Goal: Navigation & Orientation: Find specific page/section

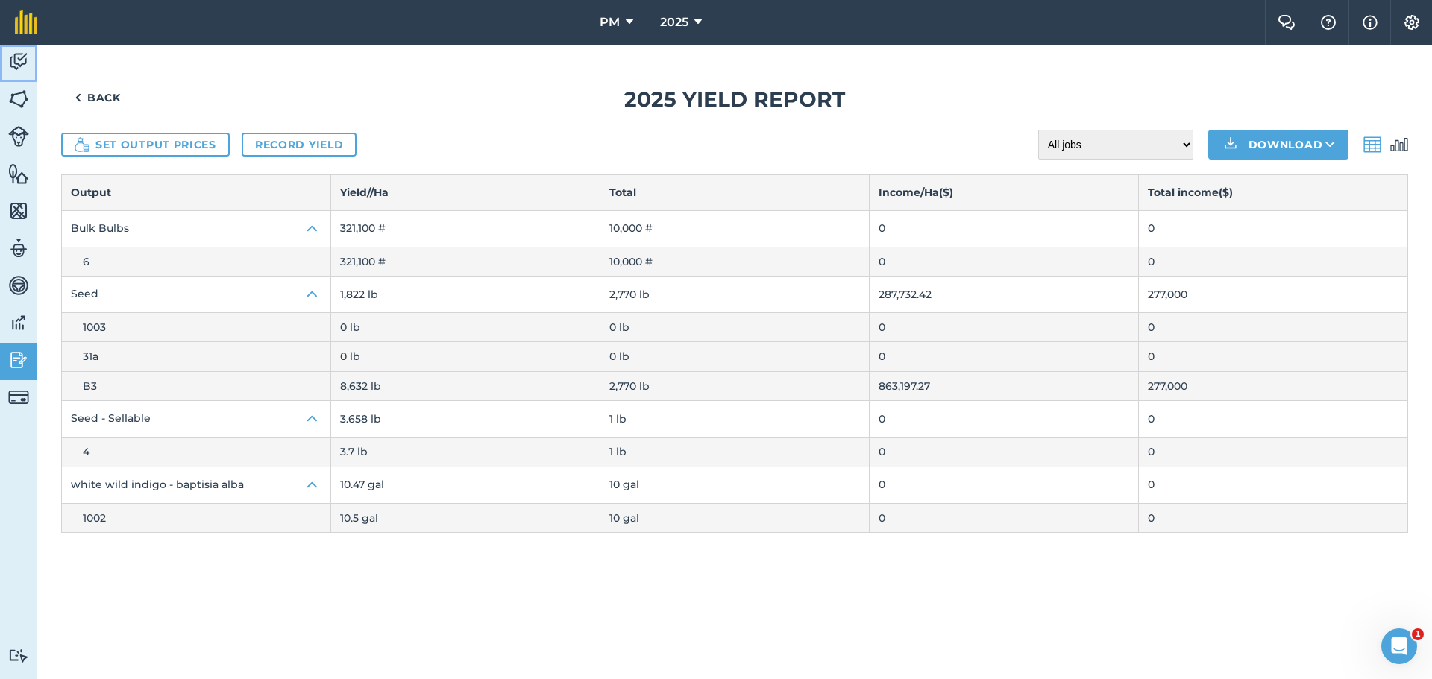
click at [25, 62] on img at bounding box center [18, 62] width 21 height 22
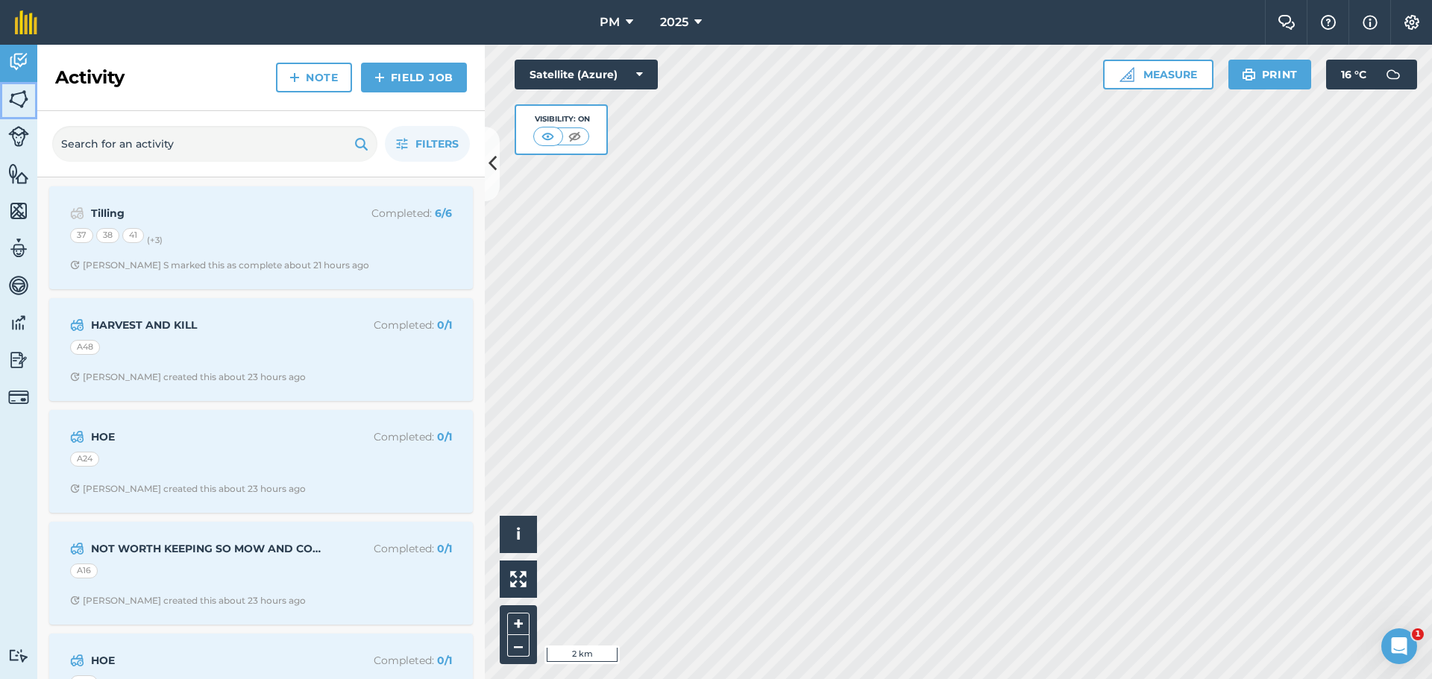
click at [17, 95] on img at bounding box center [18, 99] width 21 height 22
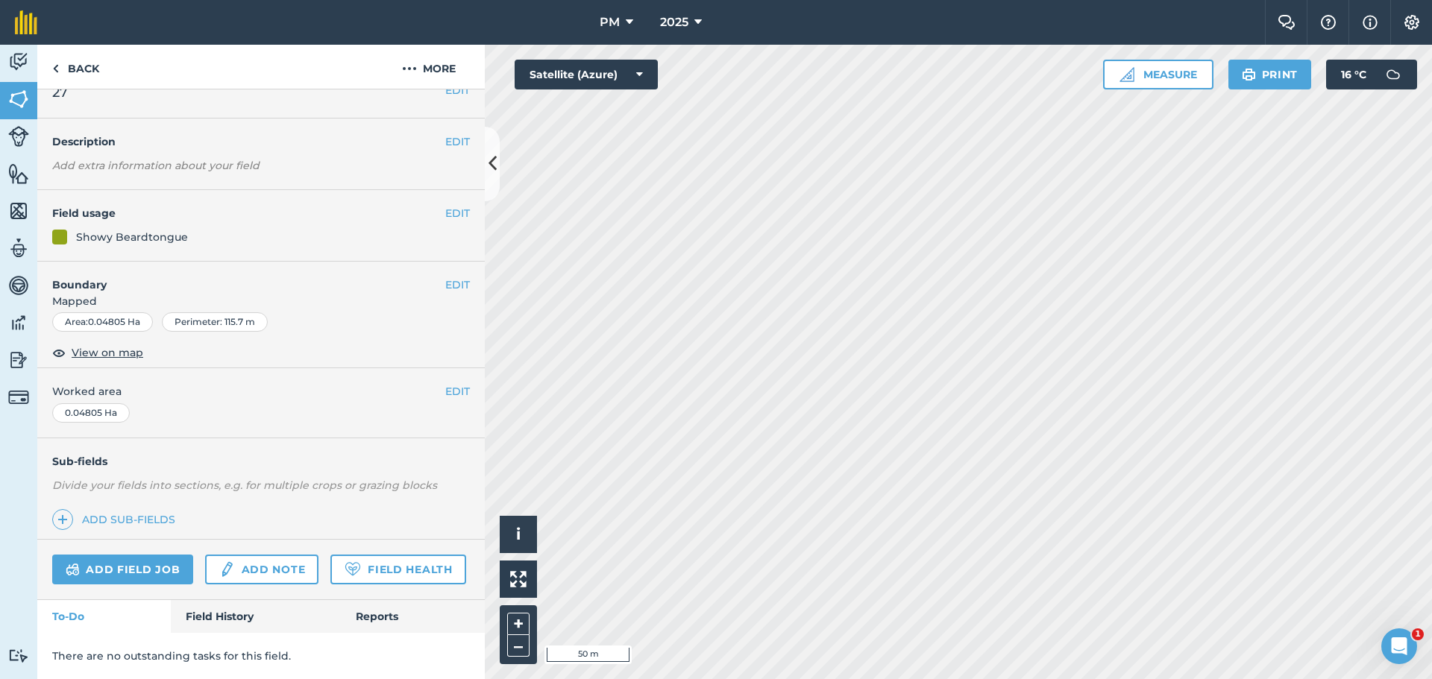
scroll to position [64, 0]
click at [221, 621] on link "Field History" at bounding box center [255, 616] width 169 height 33
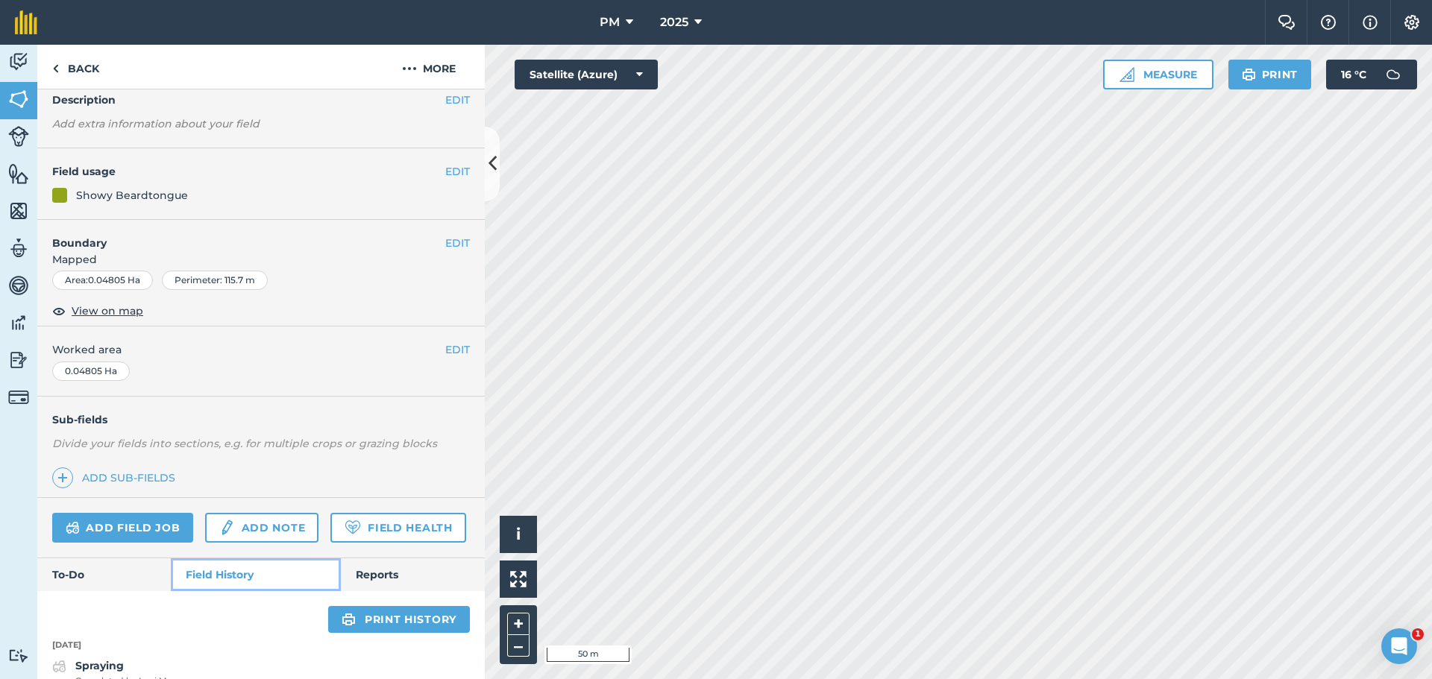
scroll to position [129, 0]
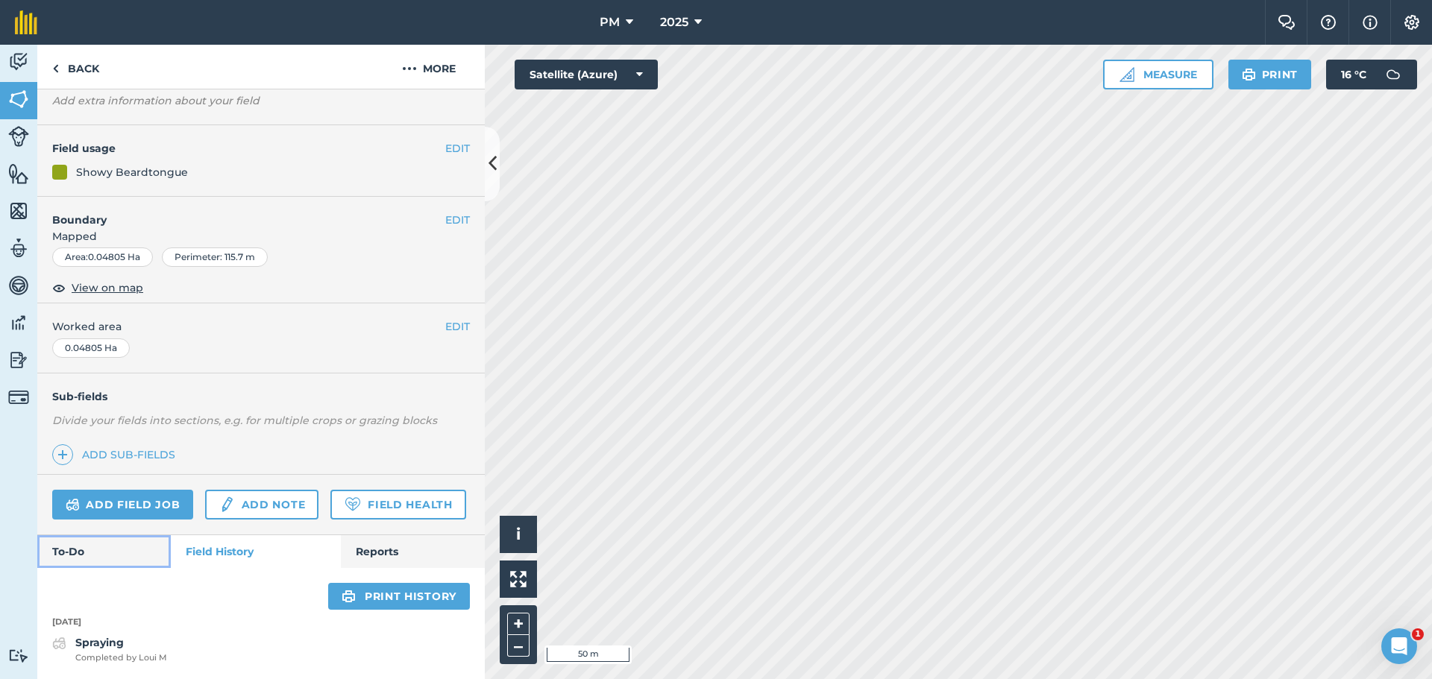
click at [77, 544] on link "To-Do" at bounding box center [103, 551] width 133 height 33
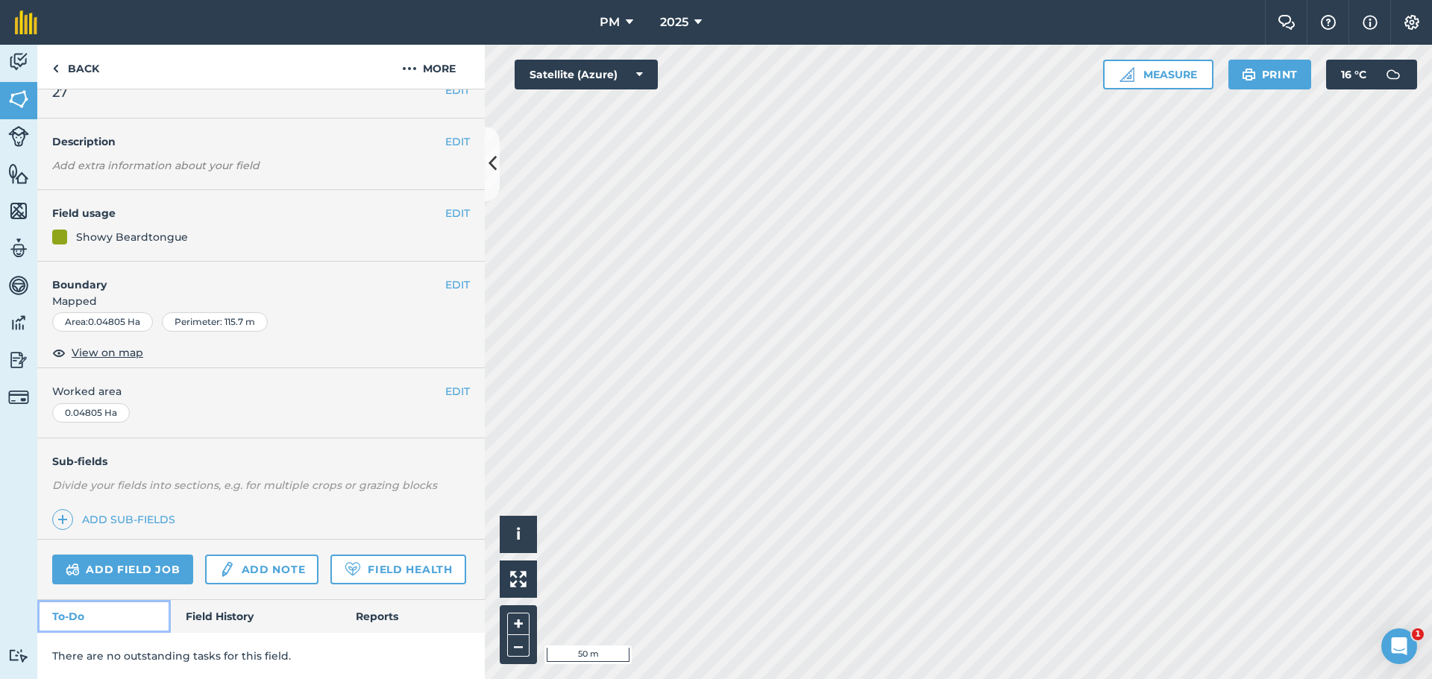
scroll to position [64, 0]
click at [330, 559] on link "Field Health" at bounding box center [397, 570] width 135 height 30
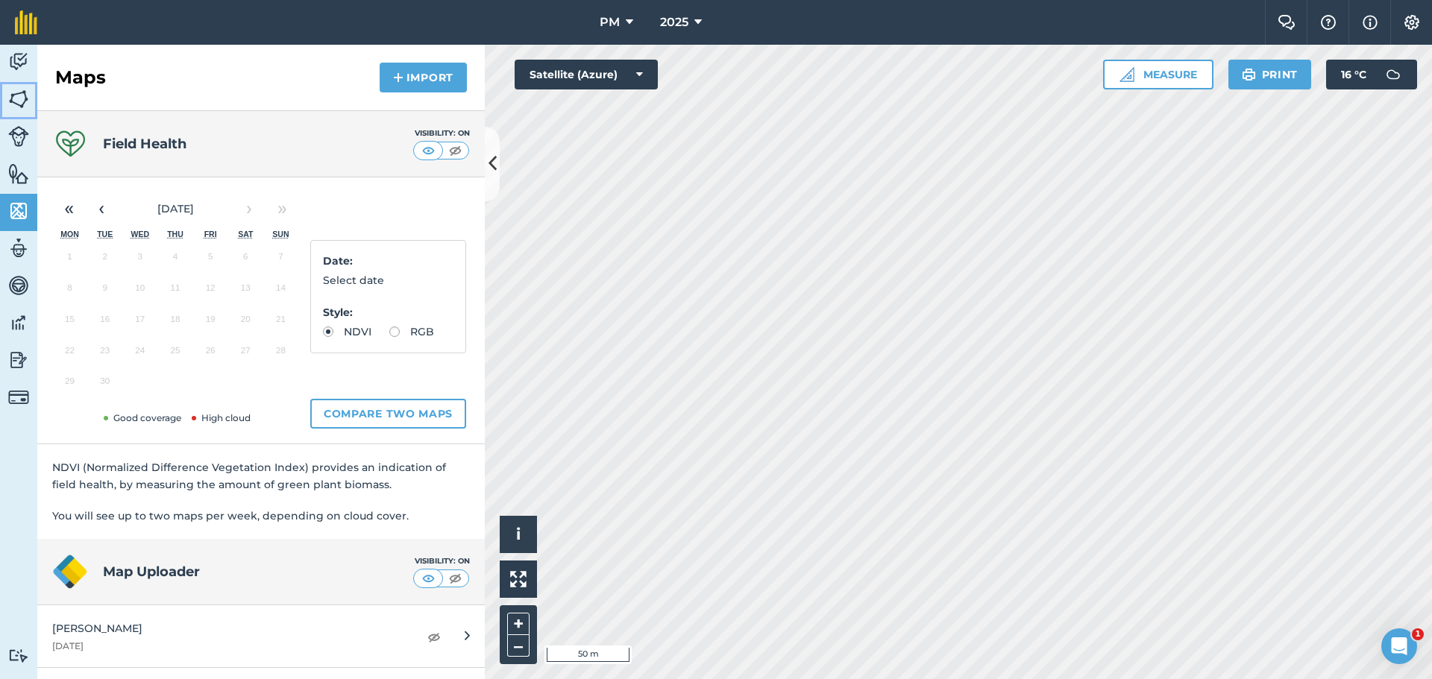
click at [22, 96] on img at bounding box center [18, 99] width 21 height 22
